Goal: Task Accomplishment & Management: Use online tool/utility

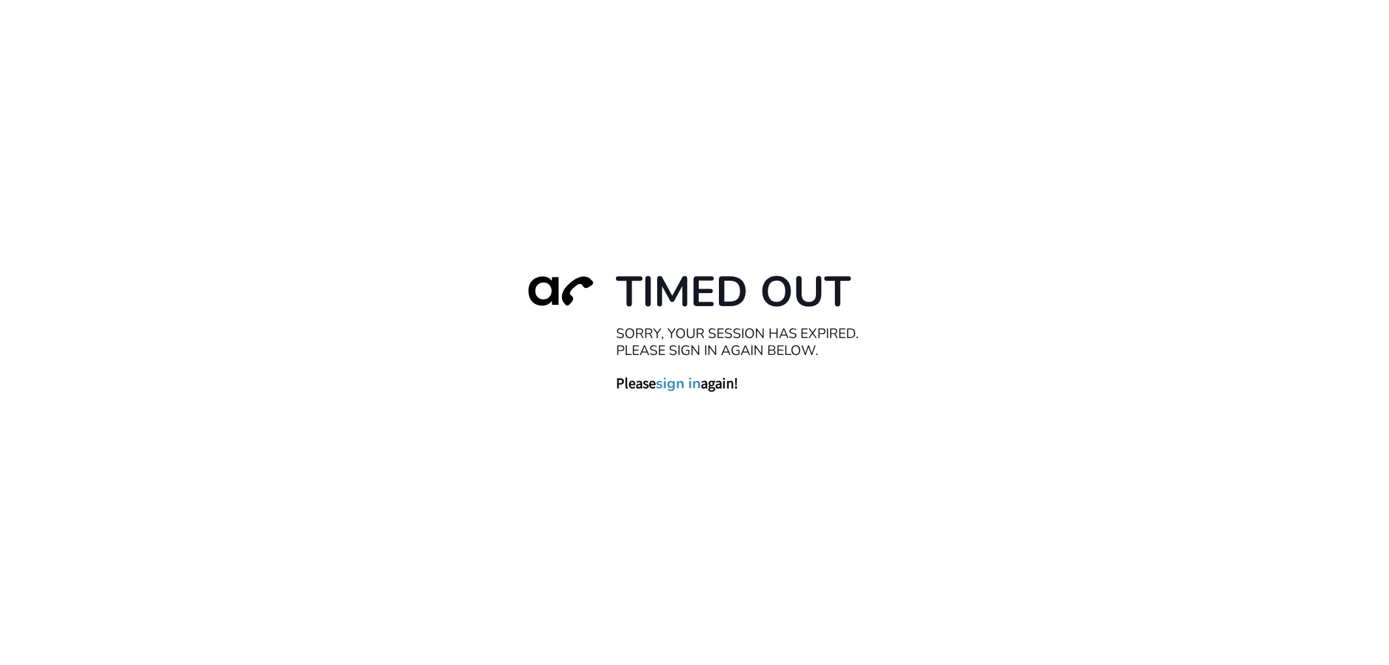
click at [705, 389] on h3 "Please sign in again!" at bounding box center [747, 382] width 260 height 19
click at [686, 381] on link "sign in" at bounding box center [678, 383] width 45 height 18
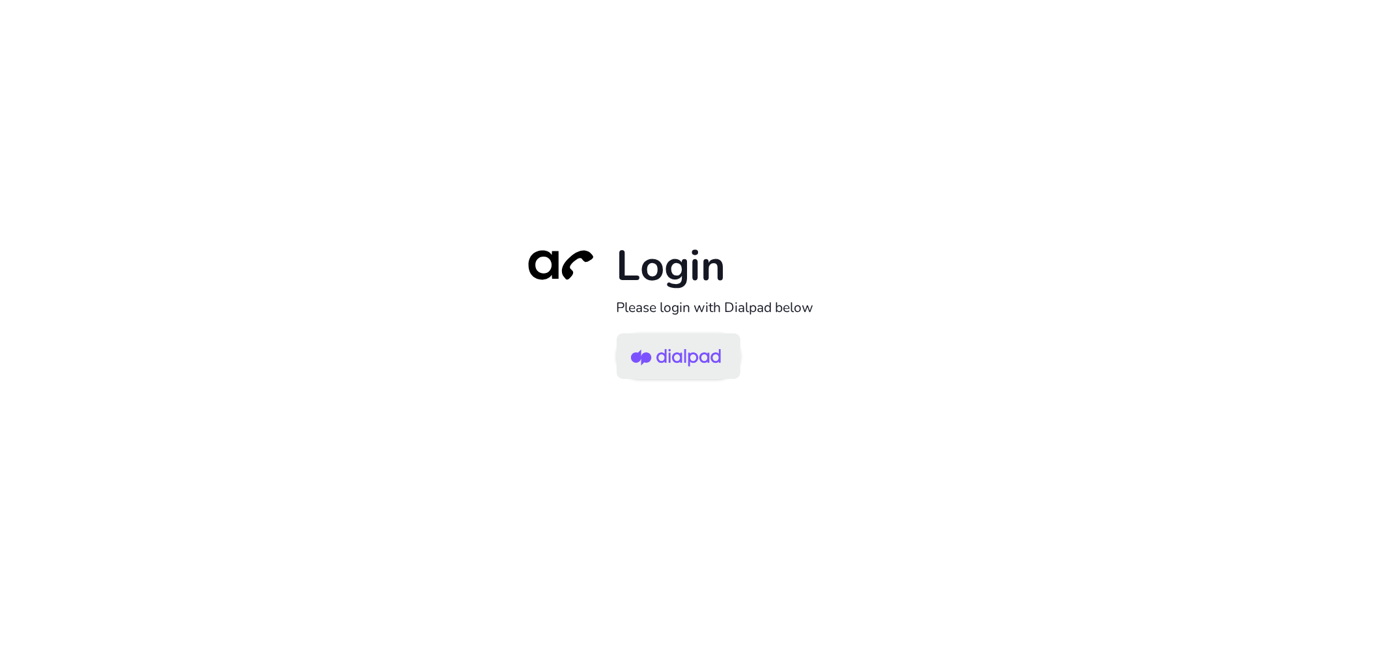
click at [694, 354] on img at bounding box center [676, 357] width 90 height 42
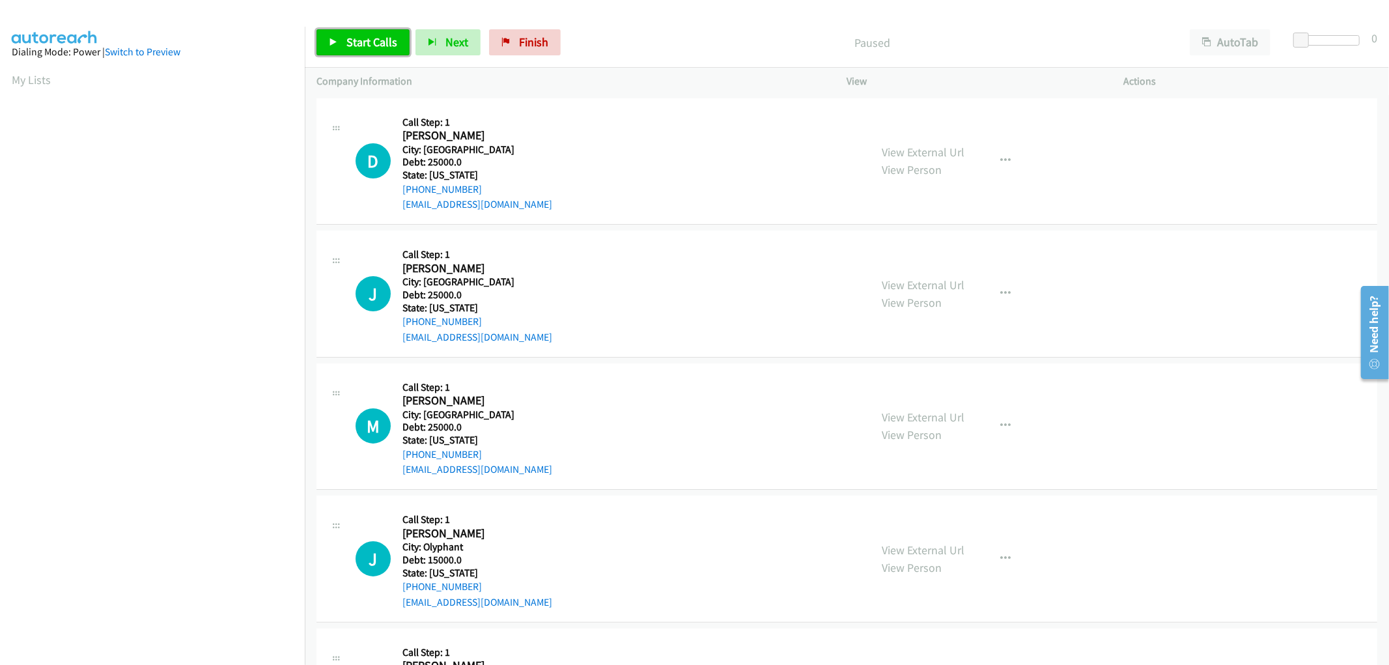
click at [353, 40] on span "Start Calls" at bounding box center [371, 42] width 51 height 15
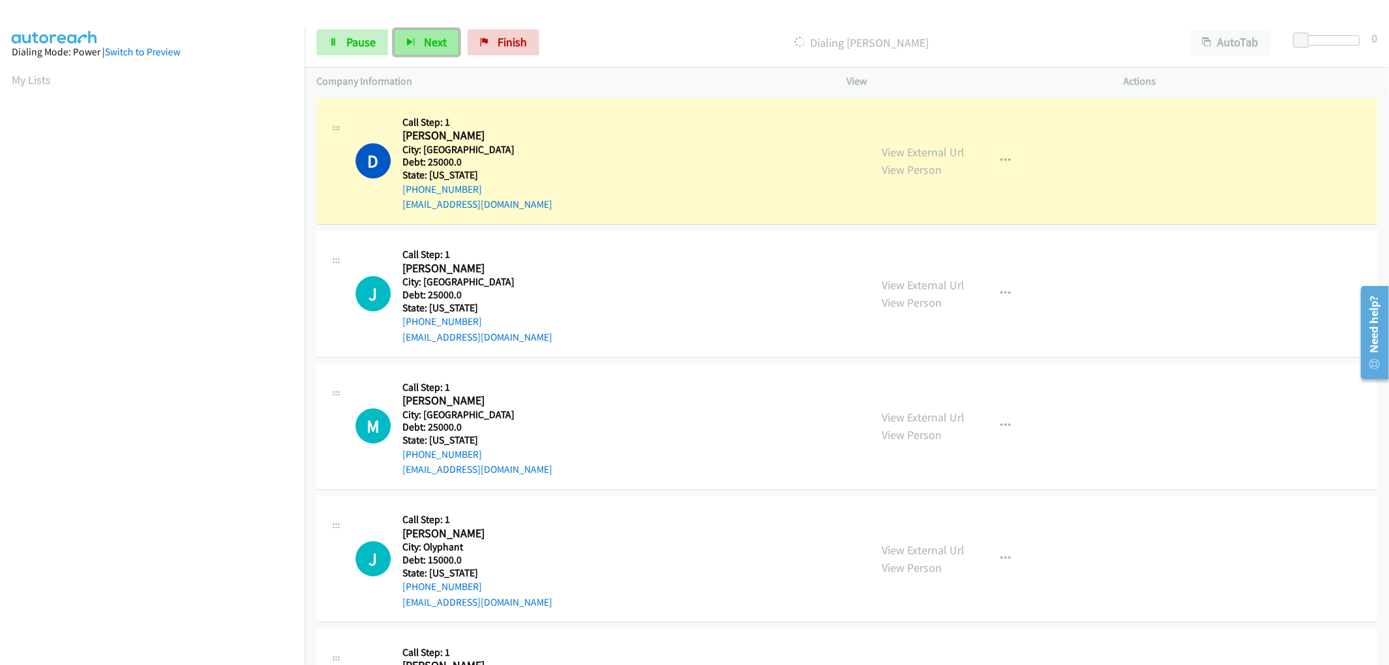
click at [407, 38] on icon "button" at bounding box center [410, 42] width 9 height 9
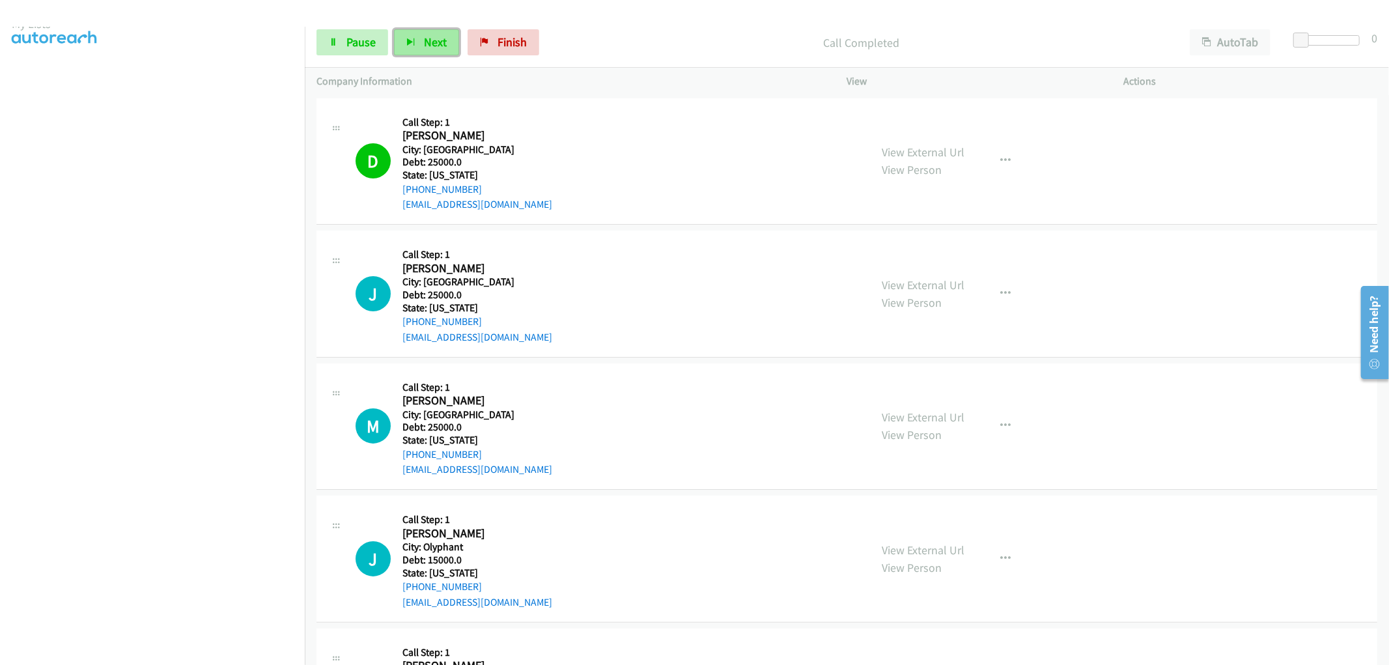
click at [428, 42] on span "Next" at bounding box center [435, 42] width 23 height 15
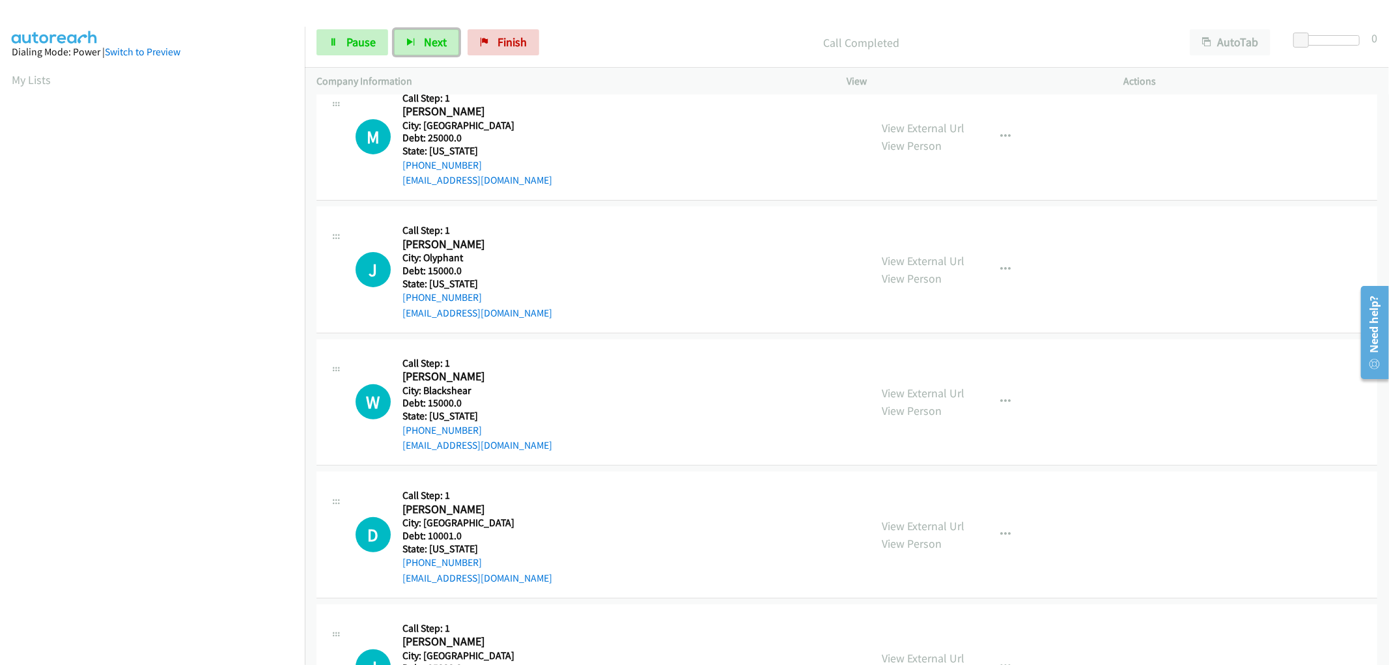
scroll to position [217, 0]
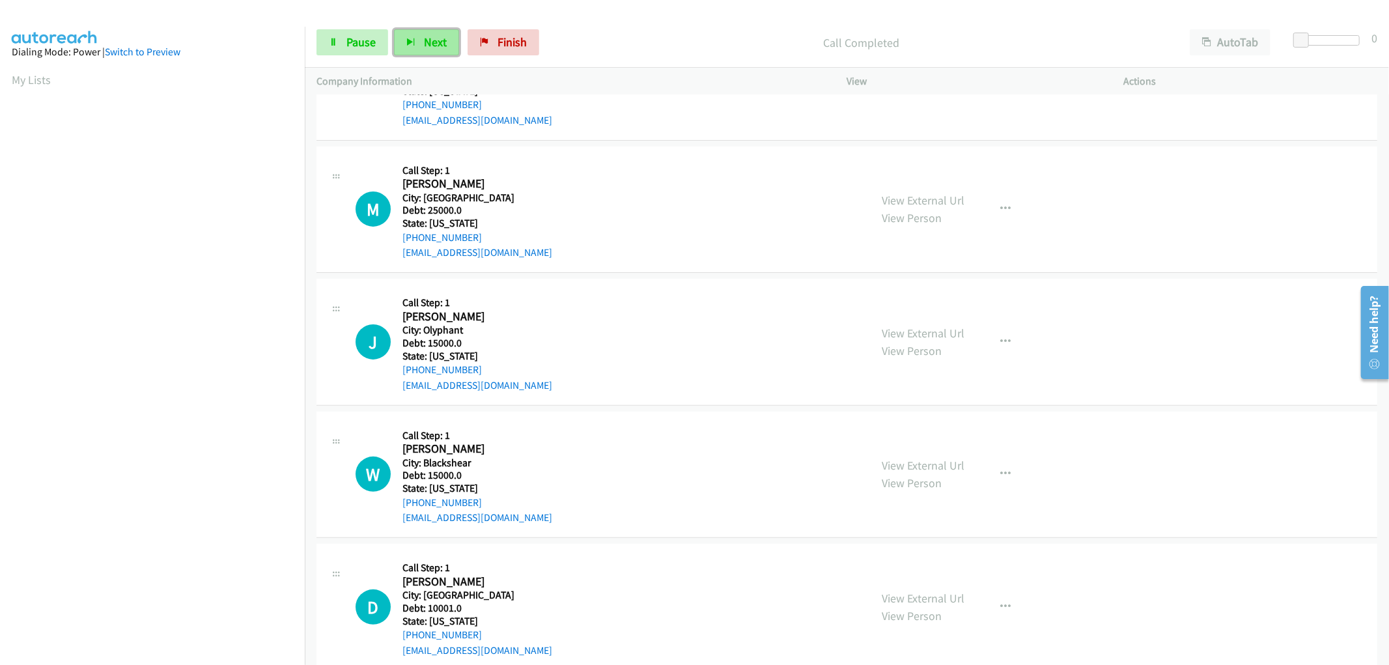
click at [433, 40] on span "Next" at bounding box center [435, 42] width 23 height 15
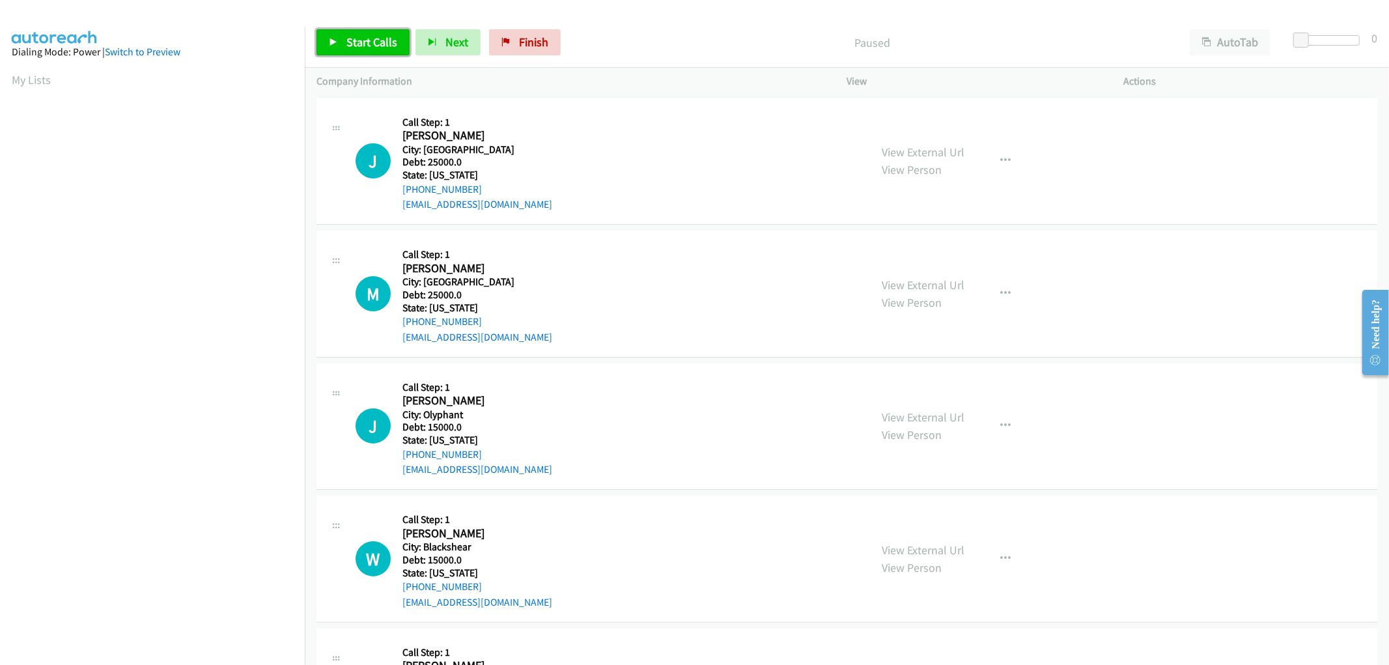
click at [350, 40] on span "Start Calls" at bounding box center [371, 42] width 51 height 15
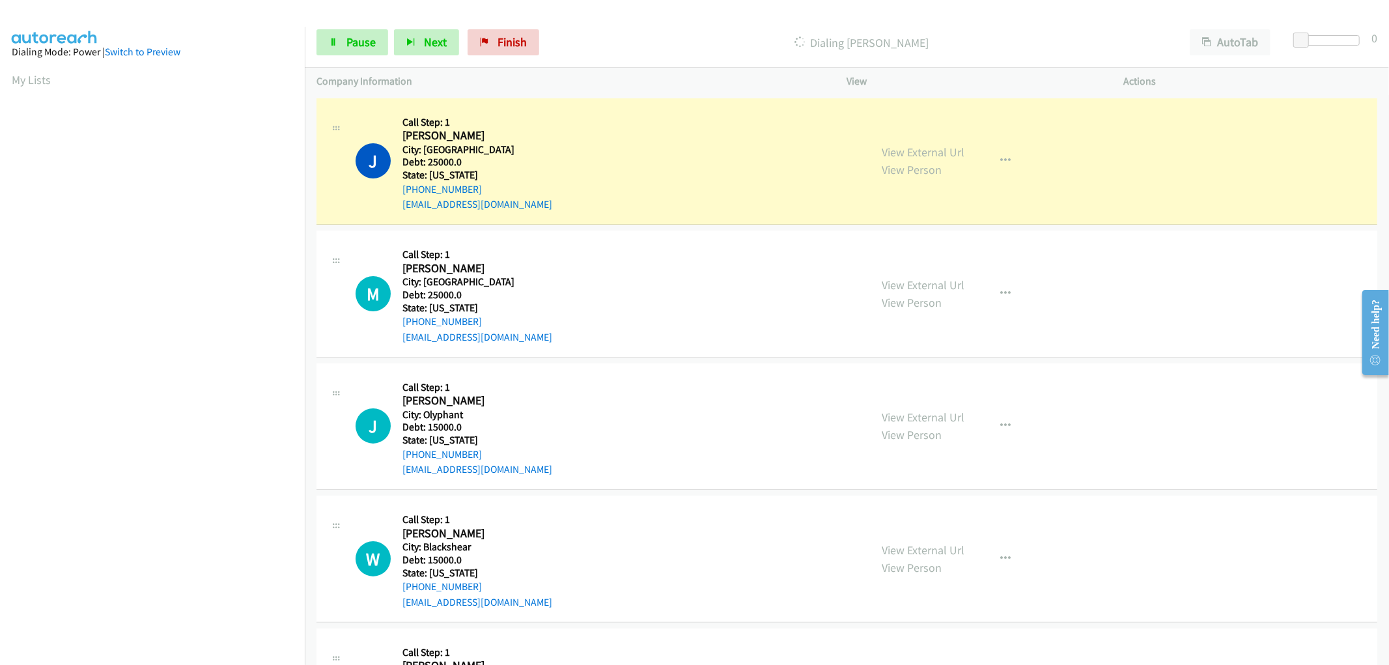
click at [421, 28] on div "Start Calls Pause Next Finish Dialing John Taylor AutoTab AutoTab 0" at bounding box center [847, 43] width 1084 height 50
click at [421, 35] on button "Next" at bounding box center [426, 42] width 65 height 26
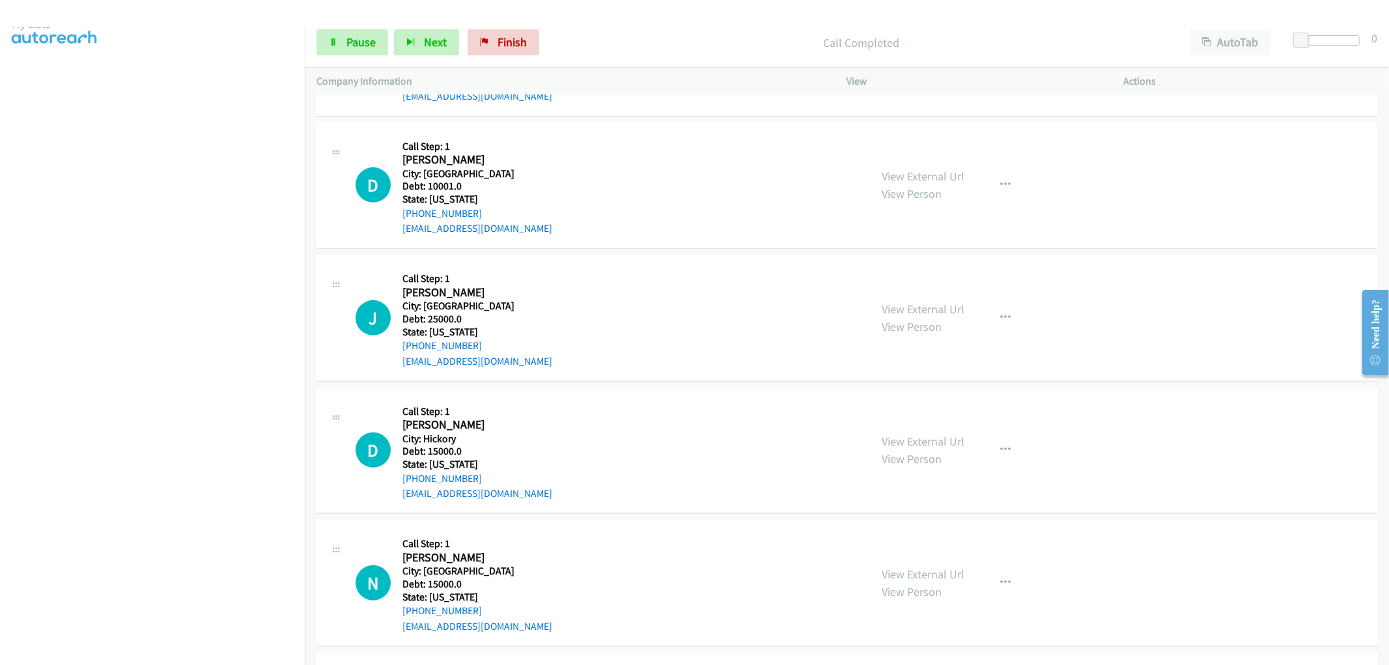
scroll to position [578, 0]
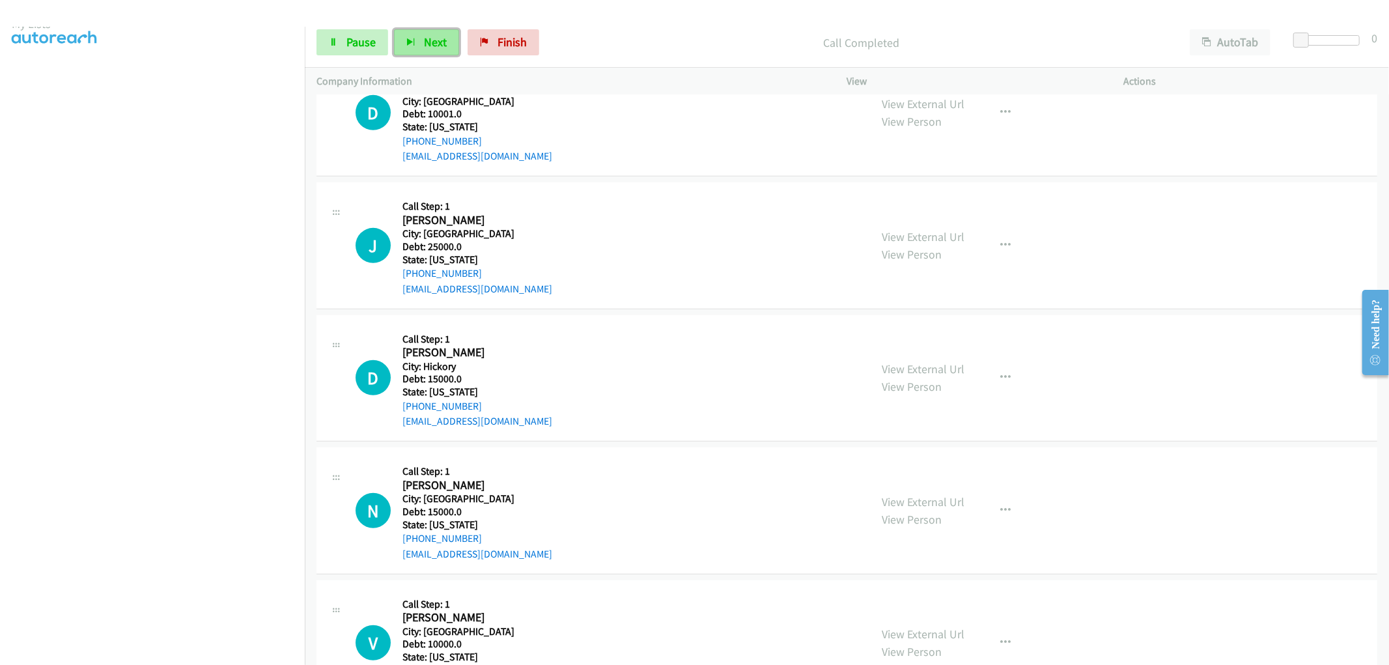
click at [420, 41] on button "Next" at bounding box center [426, 42] width 65 height 26
click at [402, 42] on button "Next" at bounding box center [426, 42] width 65 height 26
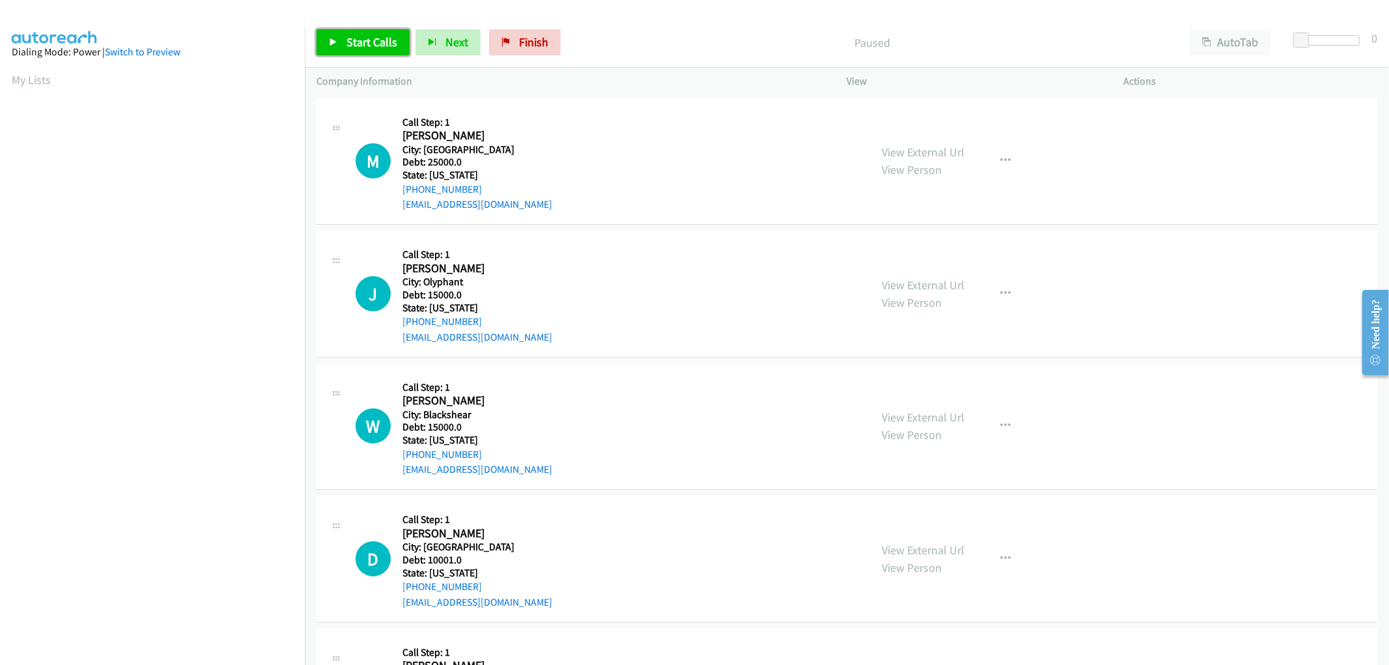
click at [346, 40] on span "Start Calls" at bounding box center [371, 42] width 51 height 15
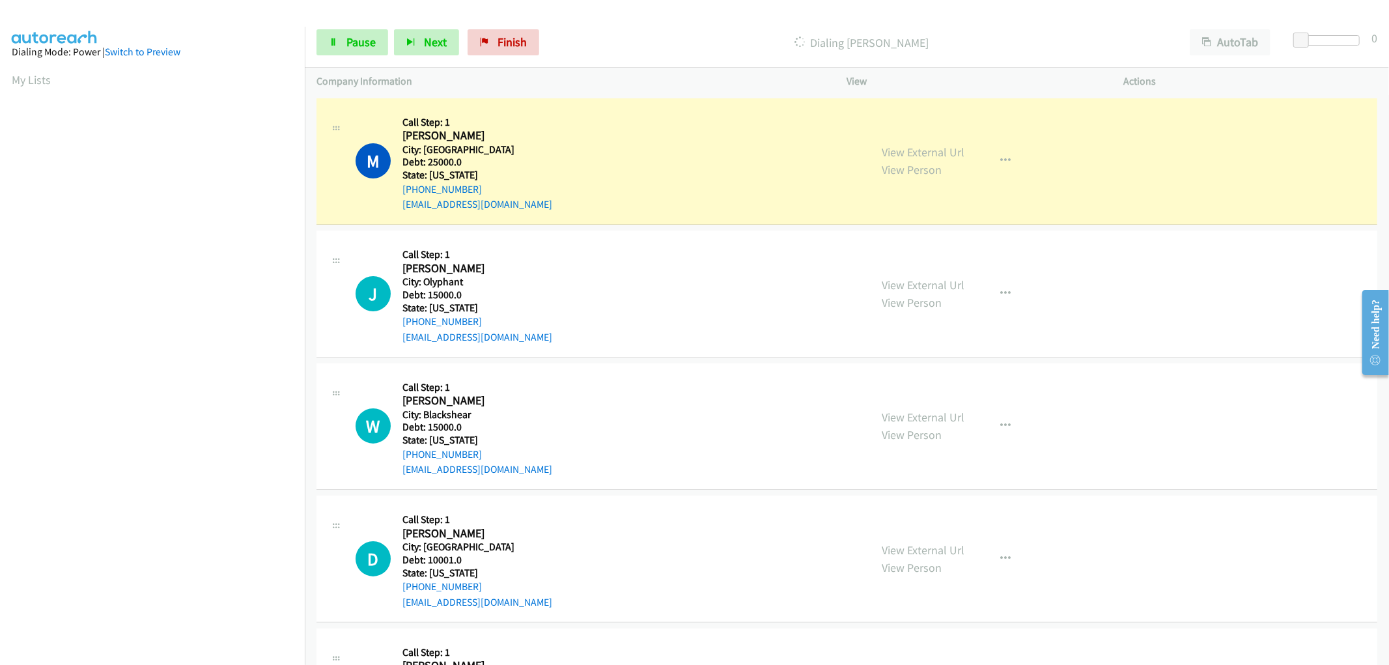
scroll to position [66, 0]
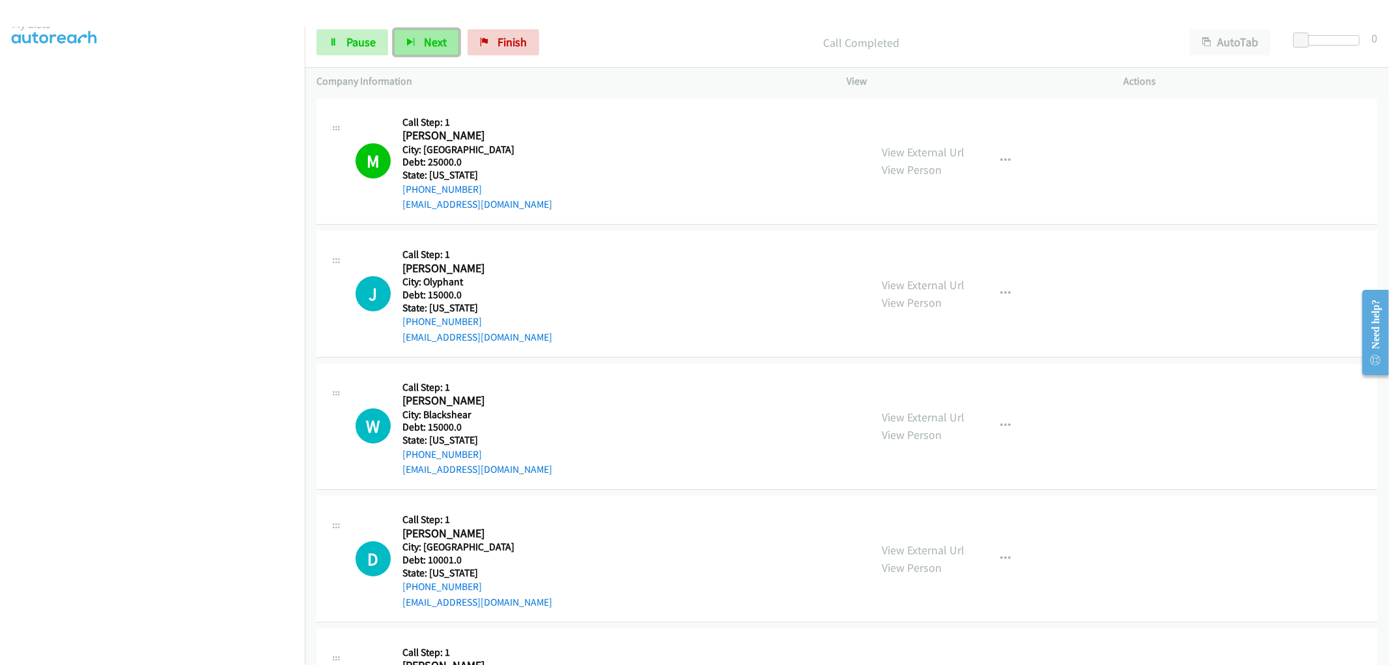
click at [440, 39] on span "Next" at bounding box center [435, 42] width 23 height 15
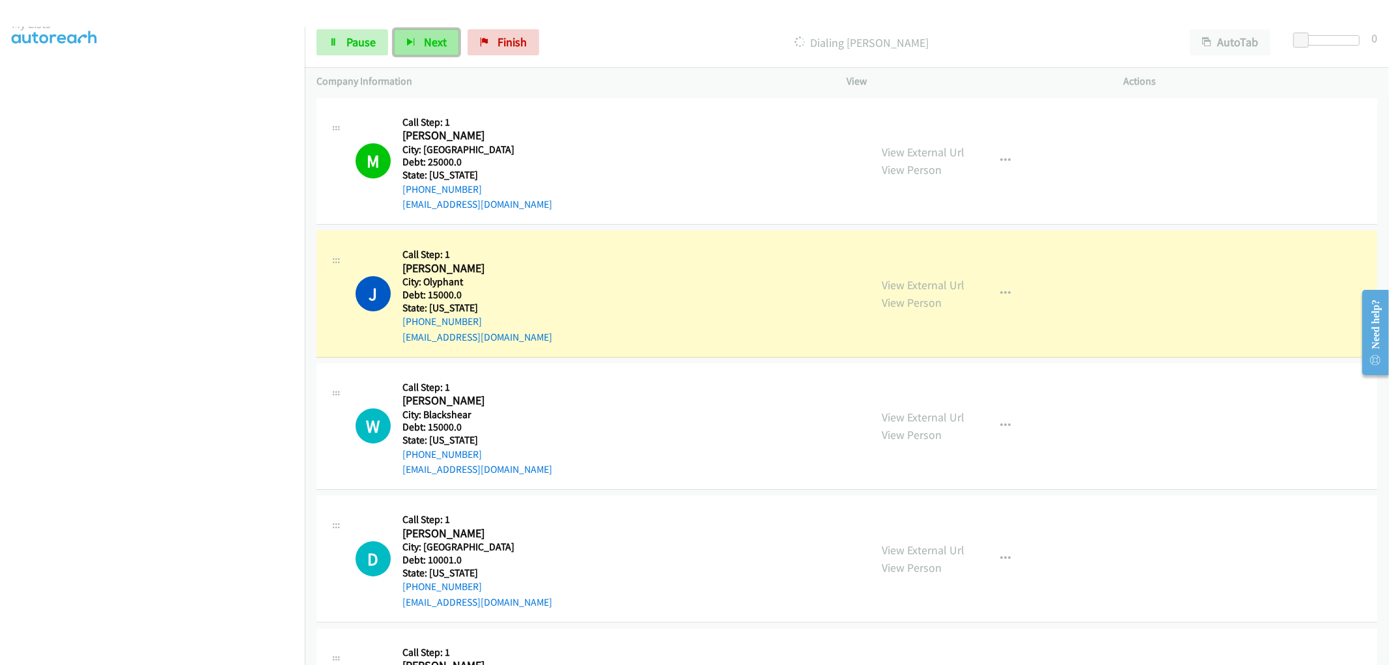
click at [436, 46] on span "Next" at bounding box center [435, 42] width 23 height 15
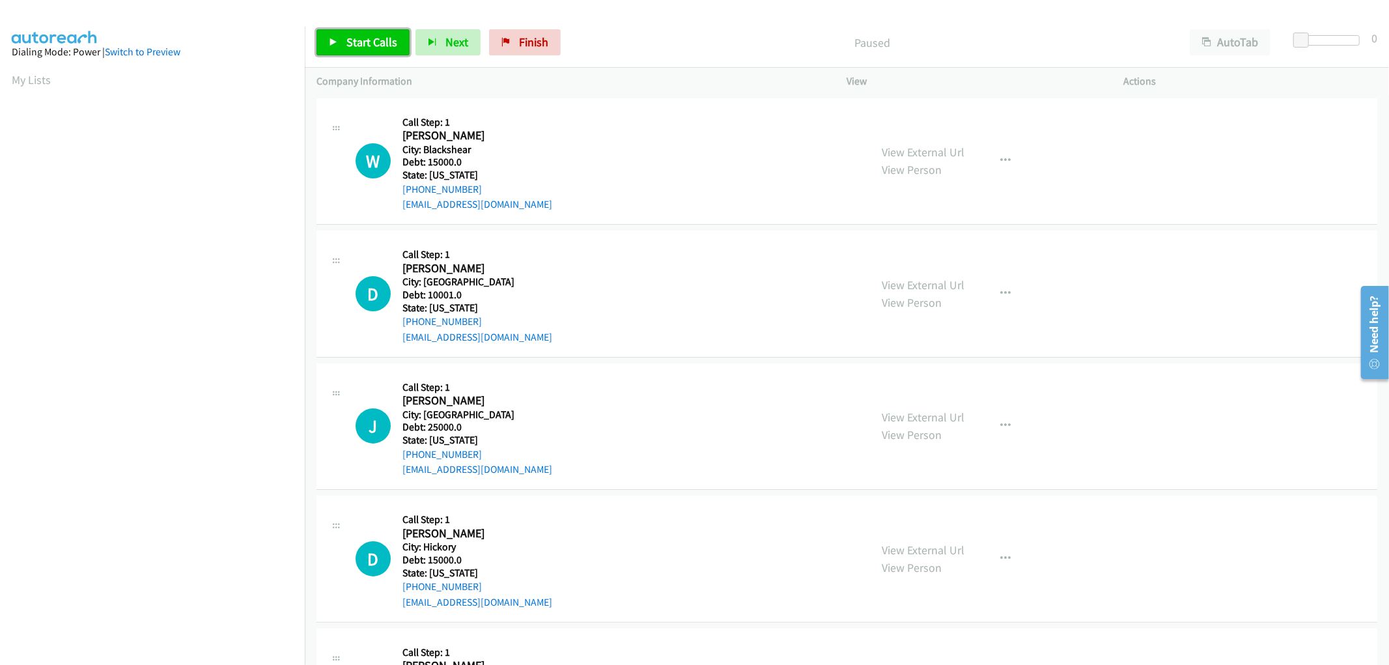
click at [379, 44] on span "Start Calls" at bounding box center [371, 42] width 51 height 15
click at [376, 50] on link "Start Calls" at bounding box center [362, 42] width 93 height 26
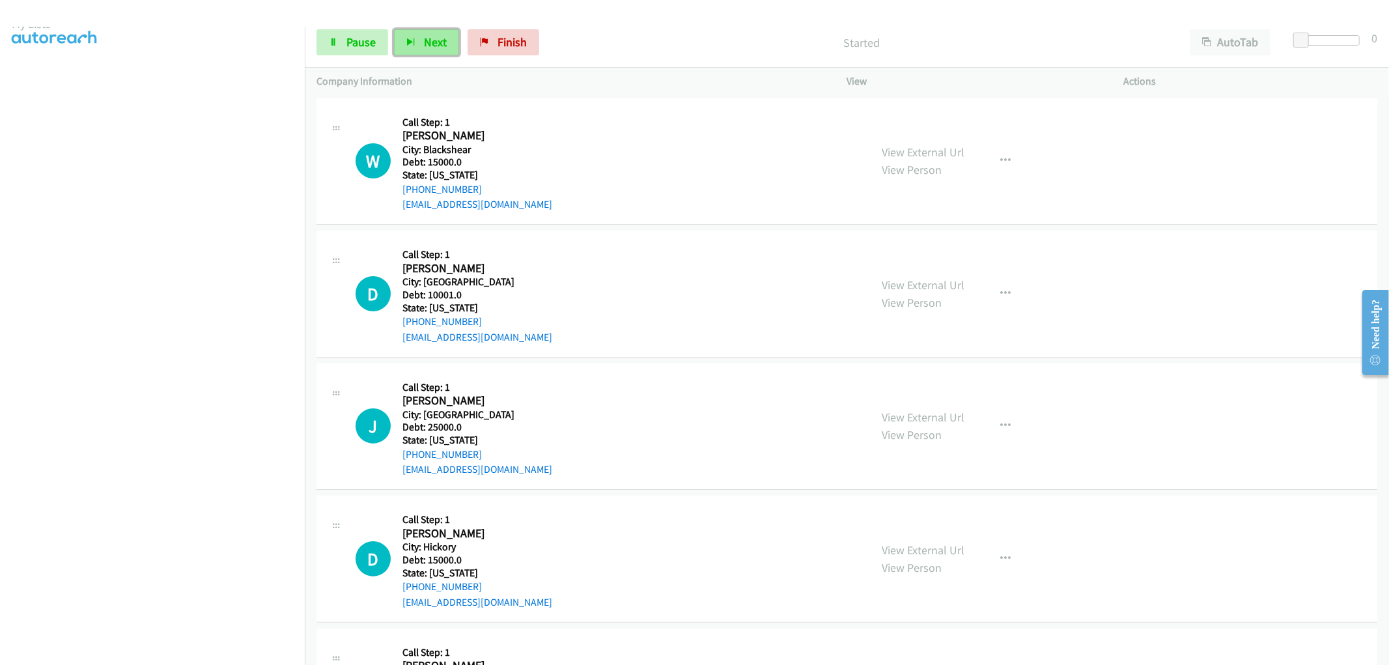
click at [421, 50] on button "Next" at bounding box center [426, 42] width 65 height 26
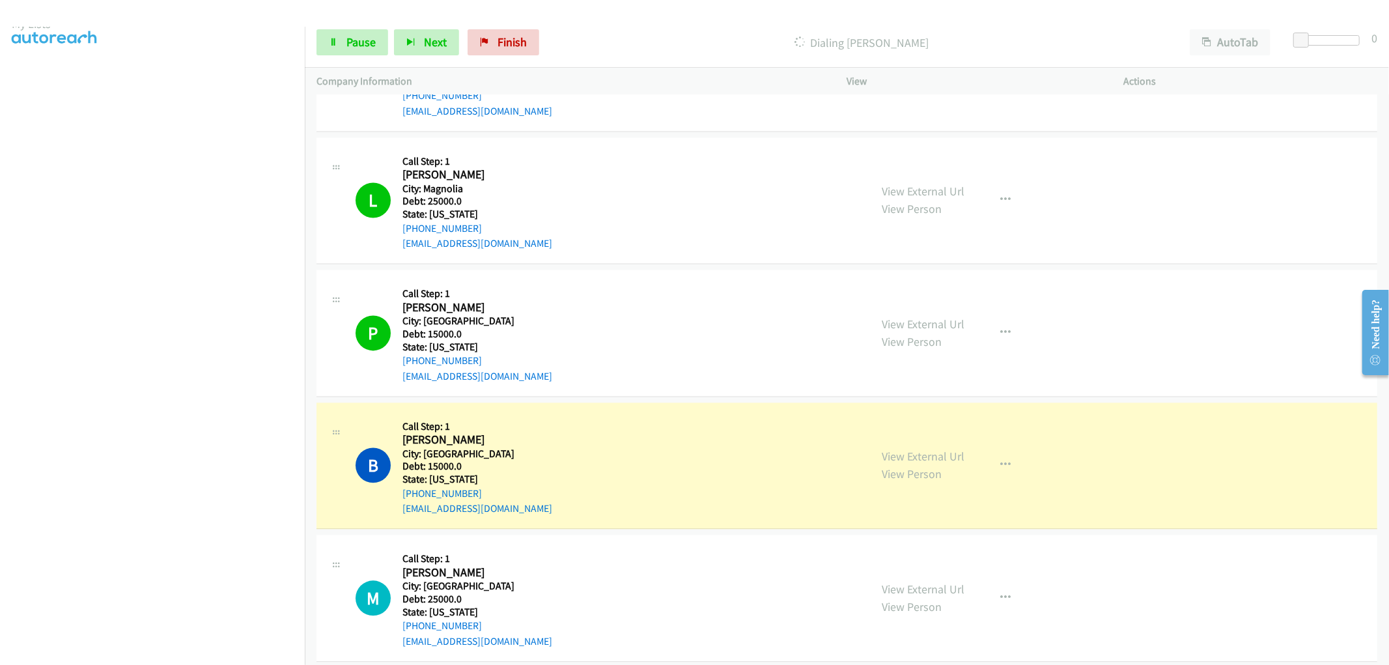
scroll to position [10635, 0]
